Goal: Share content

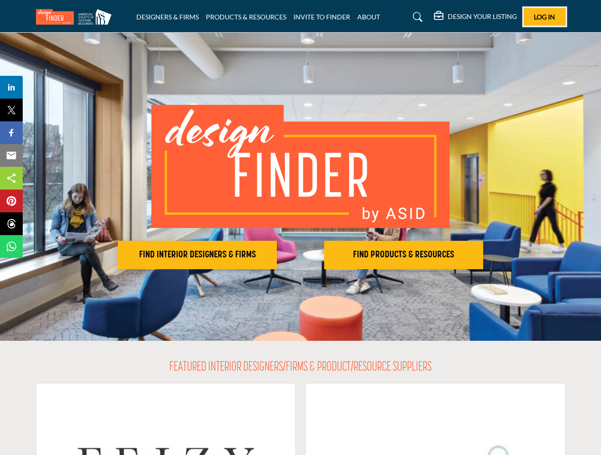
click at [545, 17] on span "Log In" at bounding box center [544, 17] width 21 height 8
click at [197, 255] on h2 "FIND INTERIOR DESIGNERS & FIRMS" at bounding box center [197, 254] width 153 height 11
click at [404, 255] on h2 "FIND PRODUCTS & RESOURCES" at bounding box center [403, 254] width 153 height 11
click at [11, 87] on span "Share" at bounding box center [15, 86] width 27 height 11
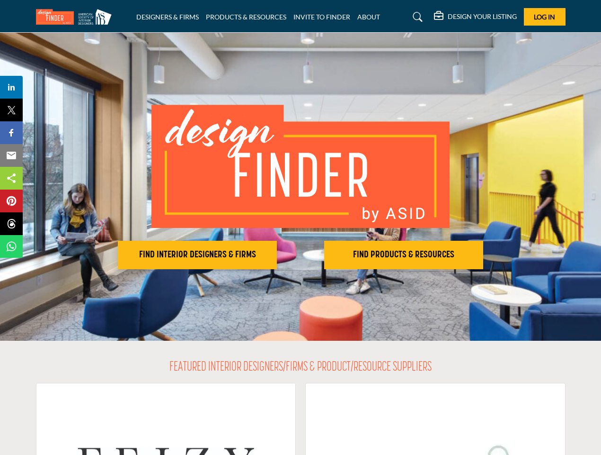
click at [11, 110] on span "Tweet" at bounding box center [15, 109] width 27 height 11
click at [11, 133] on span "Share" at bounding box center [15, 132] width 27 height 11
click at [11, 155] on span "Email" at bounding box center [15, 155] width 26 height 11
click at [11, 178] on span "Share" at bounding box center [15, 177] width 27 height 11
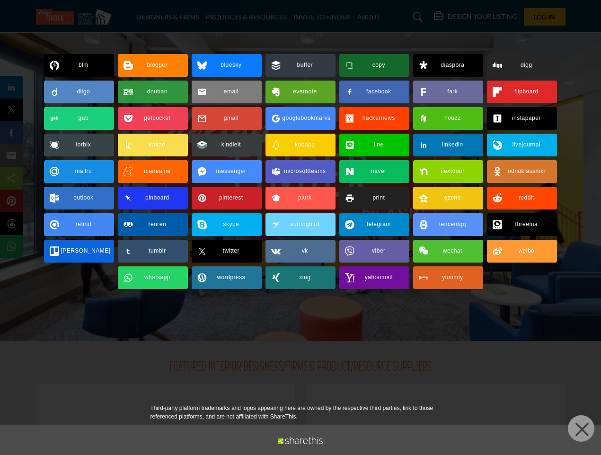
click at [11, 201] on span "Pin" at bounding box center [11, 200] width 18 height 11
